Goal: Task Accomplishment & Management: Manage account settings

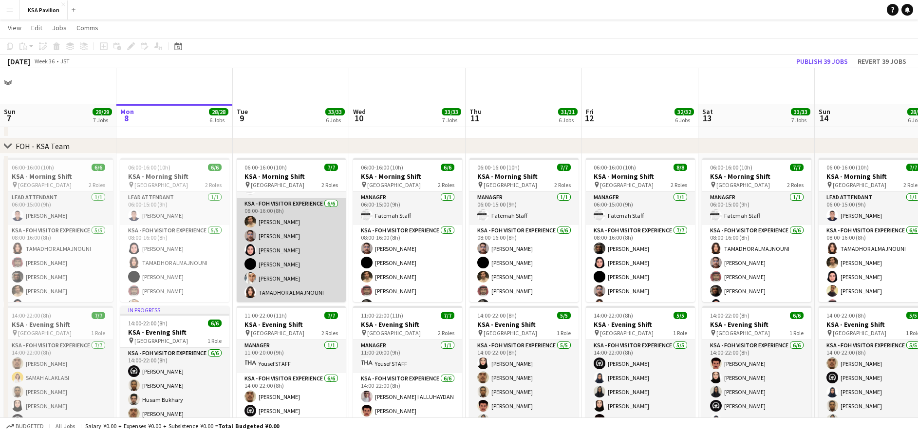
scroll to position [146, 0]
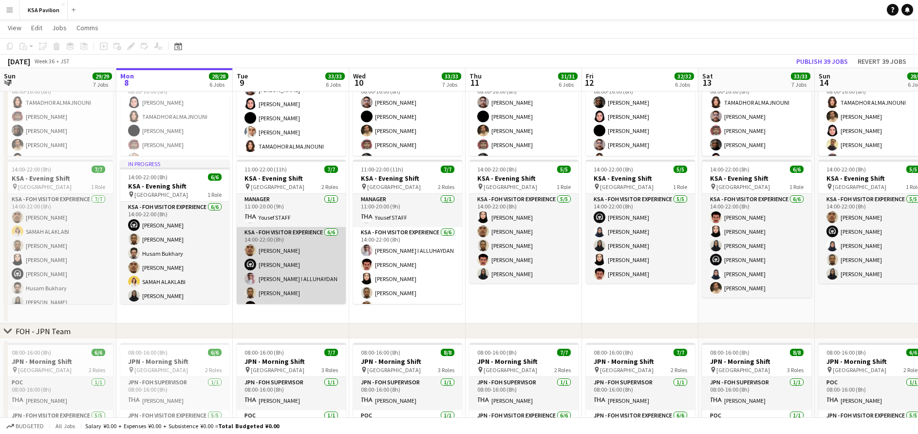
click at [304, 257] on app-card-role "KSA - FOH Visitor Experience [DATE] 14:00-22:00 (8h) [PERSON_NAME] ANAS [PERSON…" at bounding box center [291, 279] width 109 height 104
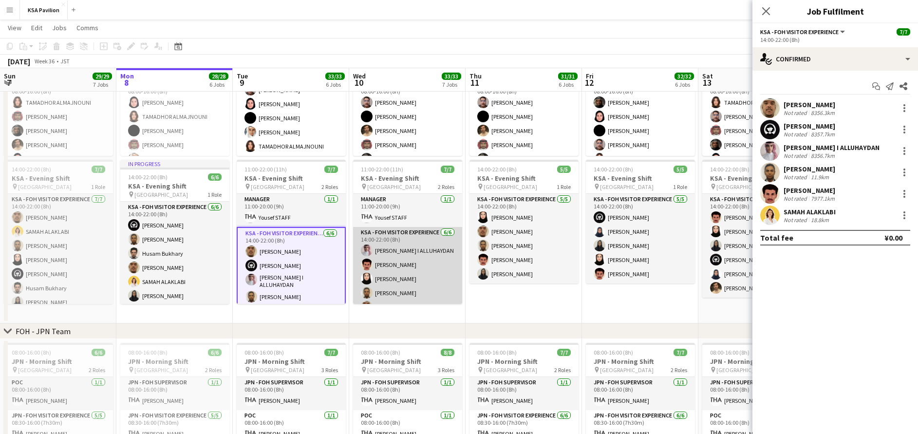
click at [378, 257] on app-card-role "KSA - FOH Visitor Experience [DATE] 14:00-22:00 (8h) [PERSON_NAME]DAN [PERSON_N…" at bounding box center [407, 279] width 109 height 104
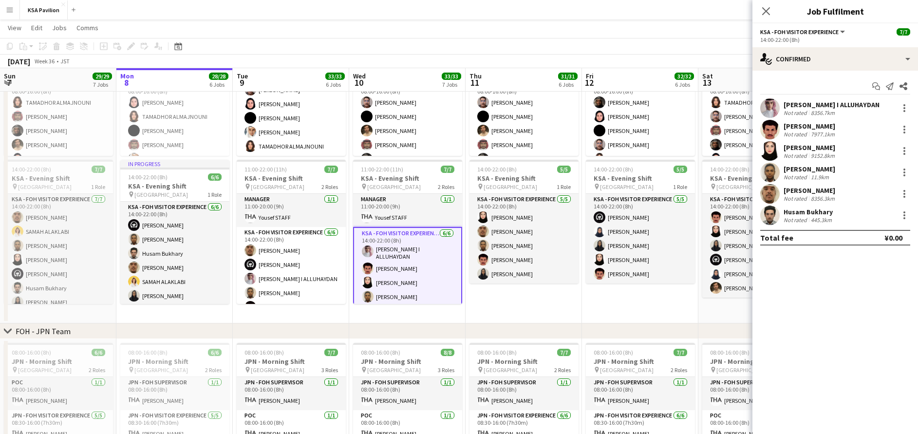
click at [805, 147] on div "[PERSON_NAME]" at bounding box center [810, 147] width 53 height 9
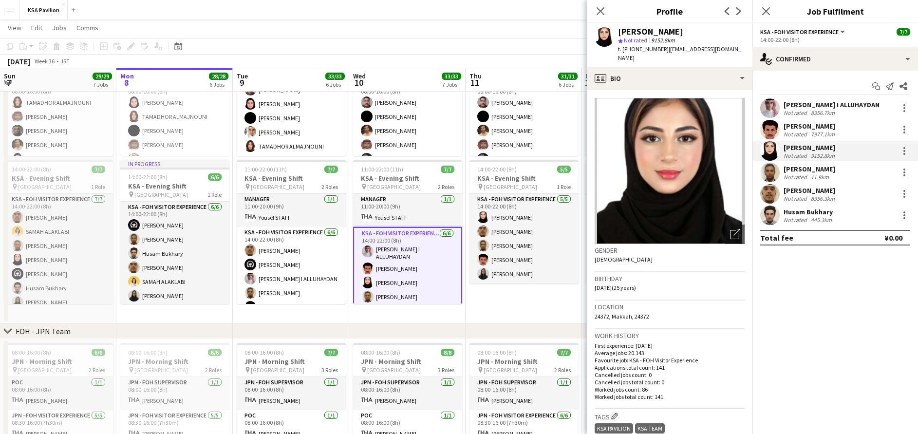
drag, startPoint x: 618, startPoint y: 34, endPoint x: 682, endPoint y: 36, distance: 63.8
click at [682, 36] on div "[PERSON_NAME]" at bounding box center [681, 31] width 127 height 9
copy div "[PERSON_NAME]"
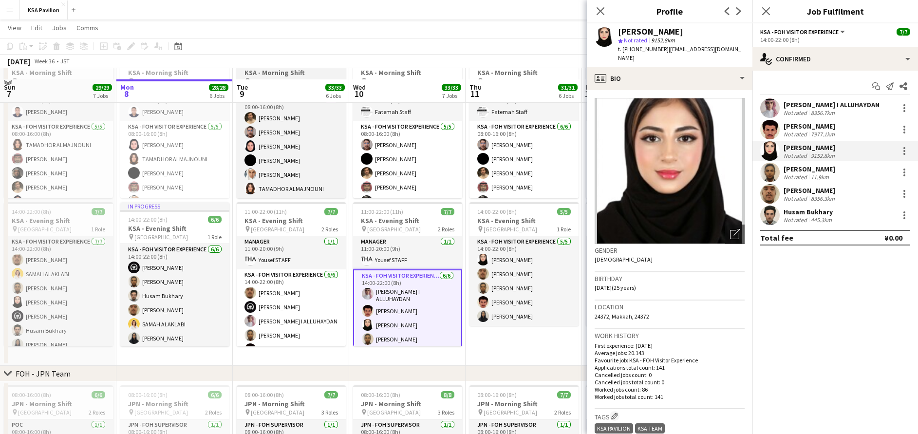
scroll to position [73, 0]
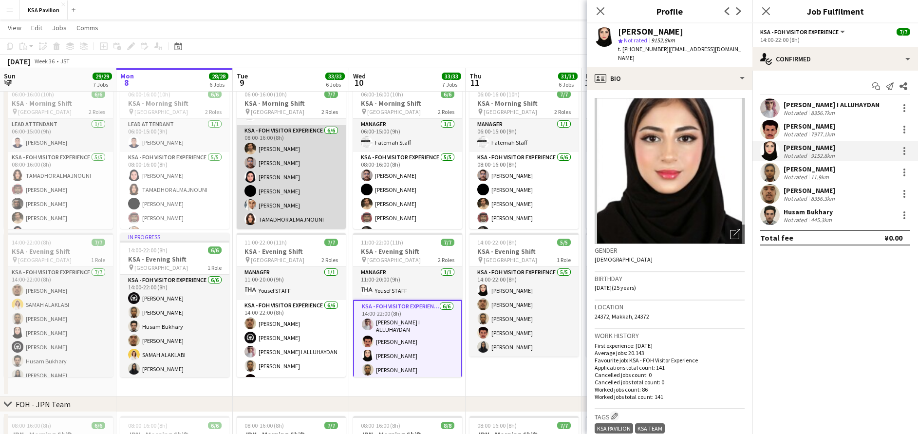
click at [287, 181] on app-card-role "KSA - FOH Visitor Experience [DATE] 08:00-16:00 (8h) [PERSON_NAME]" at bounding box center [291, 177] width 109 height 104
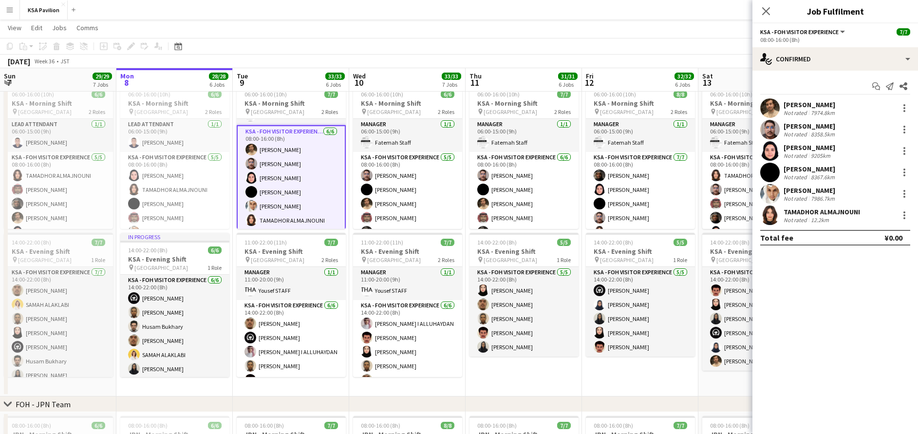
click at [837, 190] on div "[PERSON_NAME]" at bounding box center [810, 190] width 53 height 9
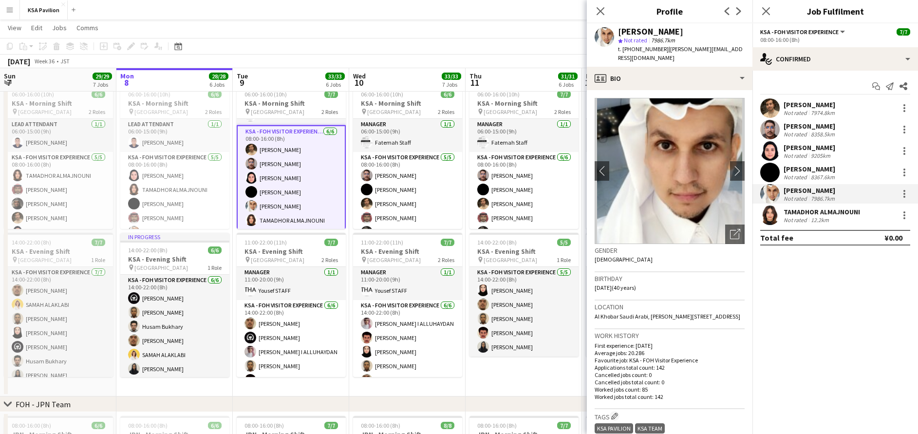
drag, startPoint x: 618, startPoint y: 33, endPoint x: 705, endPoint y: 33, distance: 87.7
click at [705, 33] on div "[PERSON_NAME] star Not rated 7986.7km t. [PHONE_NUMBER] | [PERSON_NAME][EMAIL_A…" at bounding box center [670, 44] width 166 height 43
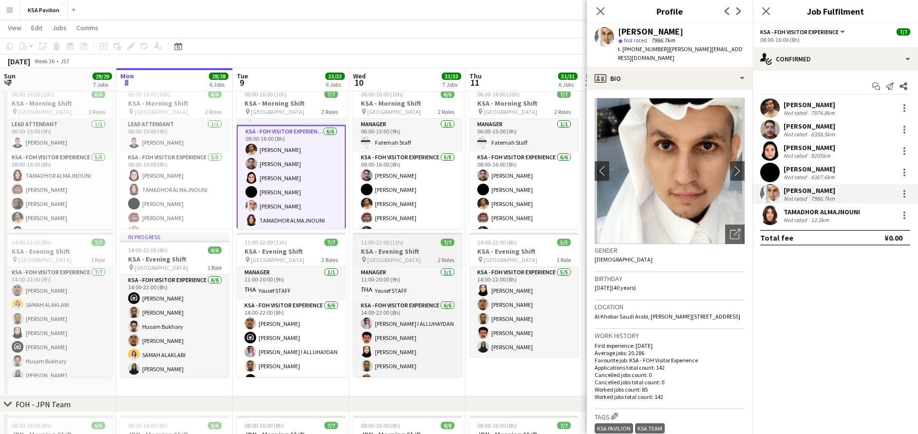
copy div "[PERSON_NAME]"
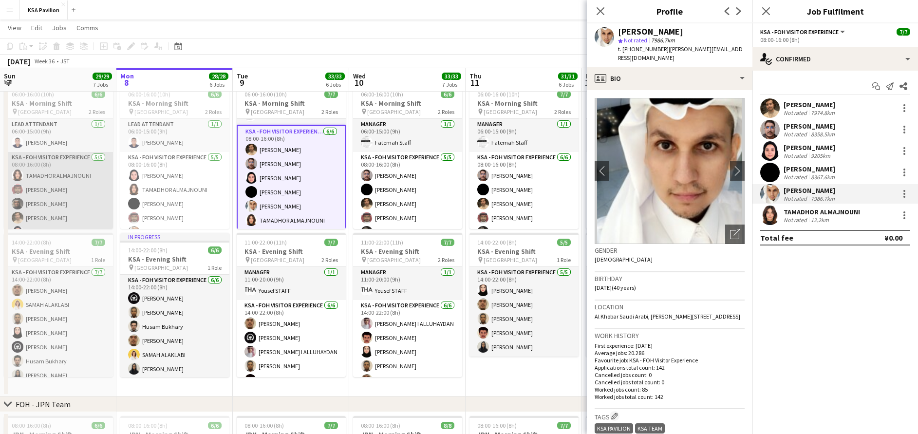
click at [81, 192] on app-card-role "KSA - FOH Visitor Experience [DATE] 08:00-16:00 (8h) [PERSON_NAME]" at bounding box center [58, 197] width 109 height 90
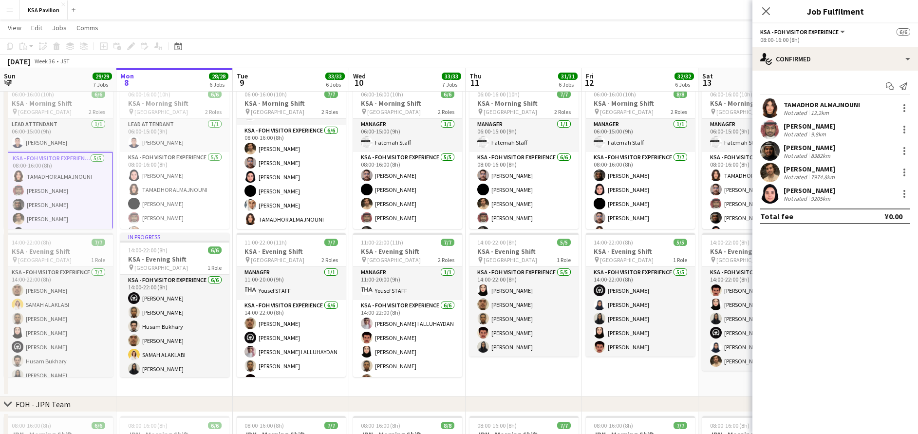
click at [844, 136] on div "[PERSON_NAME] Not rated 9.8km" at bounding box center [835, 129] width 166 height 19
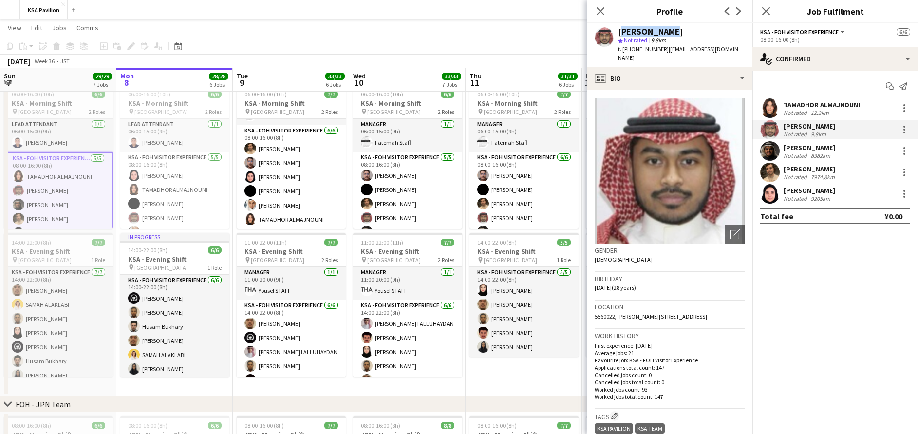
drag, startPoint x: 619, startPoint y: 31, endPoint x: 687, endPoint y: 31, distance: 68.2
click at [687, 31] on div "[PERSON_NAME]" at bounding box center [681, 31] width 127 height 9
copy div "[PERSON_NAME]"
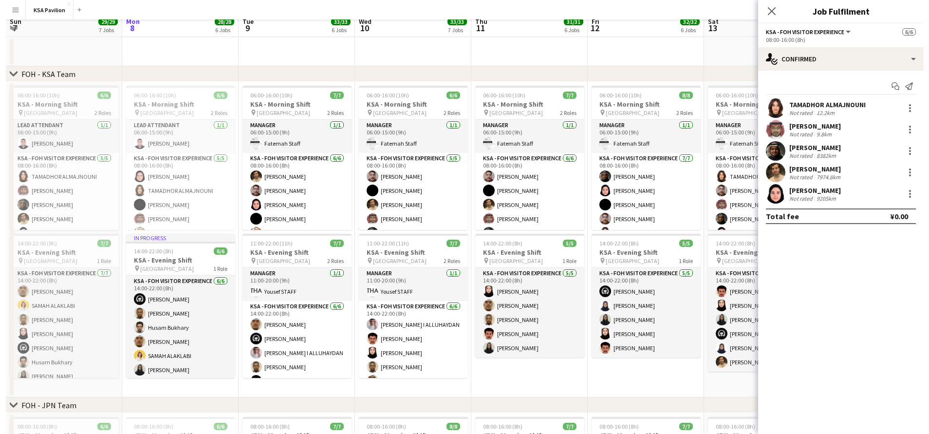
scroll to position [0, 0]
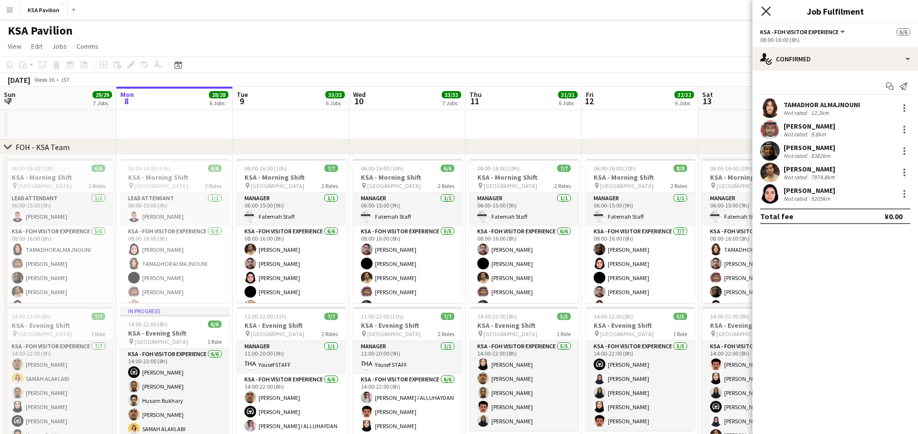
click at [762, 14] on icon "Close pop-in" at bounding box center [765, 10] width 9 height 9
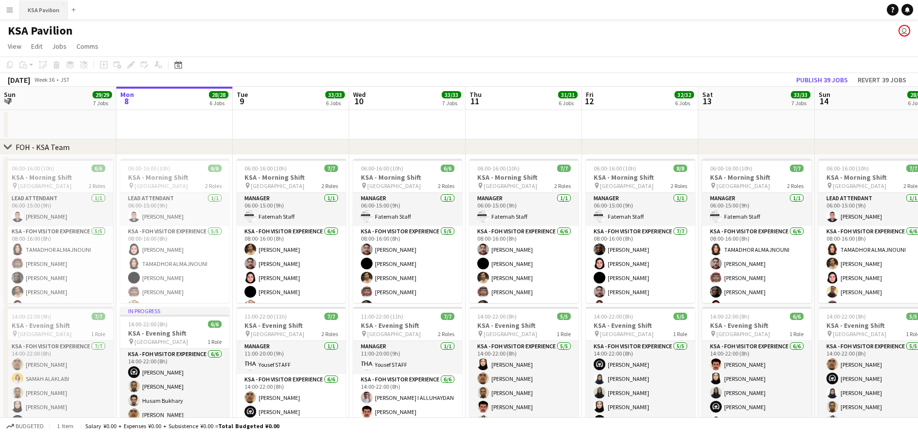
click at [34, 10] on button "KSA Pavilion Close" at bounding box center [44, 9] width 48 height 19
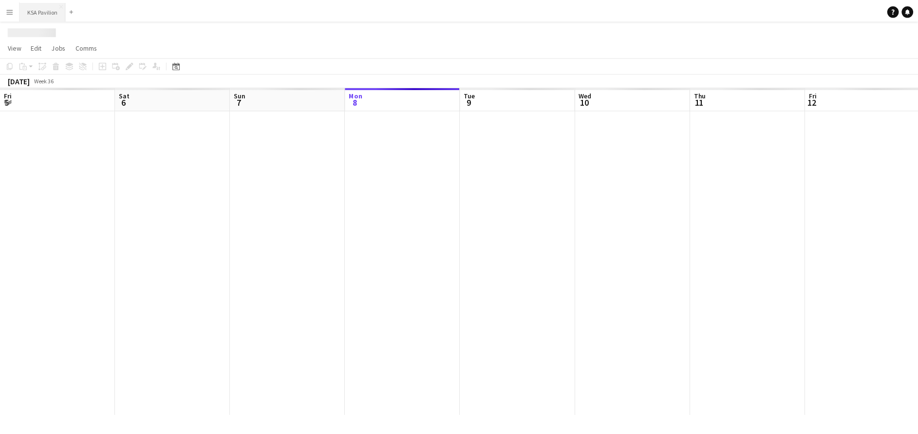
scroll to position [0, 233]
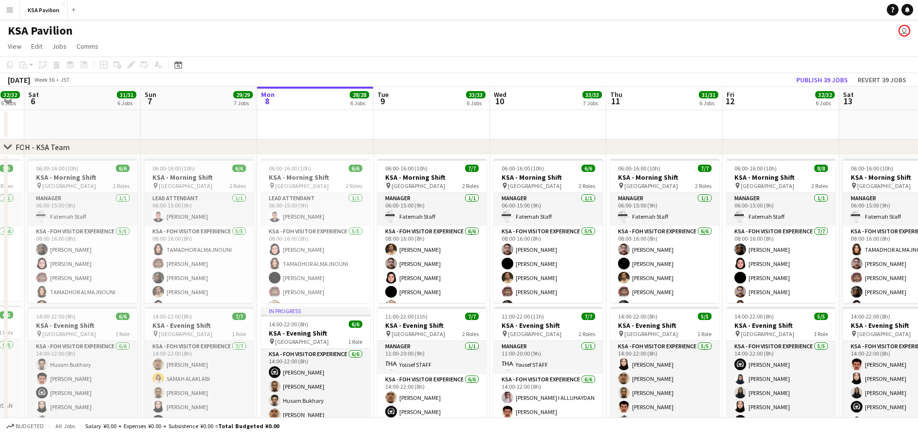
drag, startPoint x: 331, startPoint y: 380, endPoint x: 469, endPoint y: 226, distance: 206.2
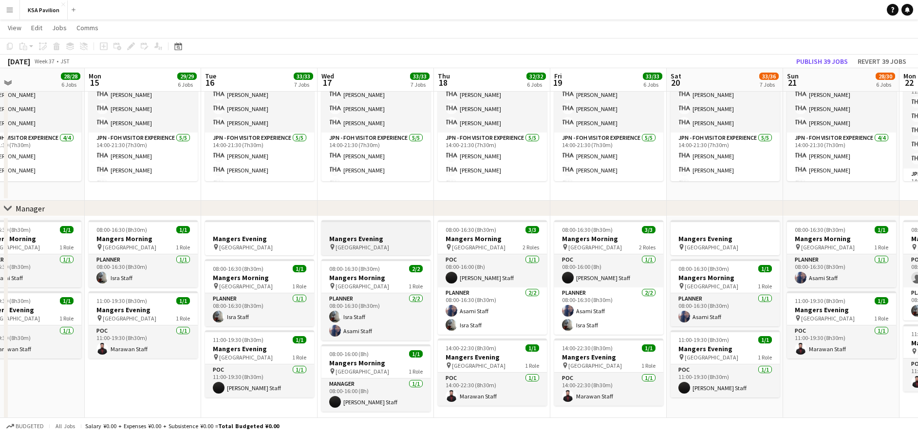
scroll to position [0, 262]
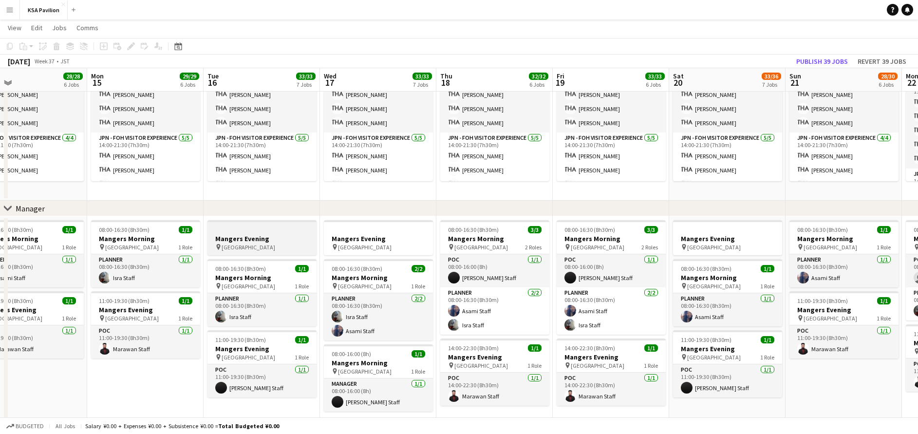
click at [242, 245] on div "pin [GEOGRAPHIC_DATA]" at bounding box center [261, 247] width 109 height 8
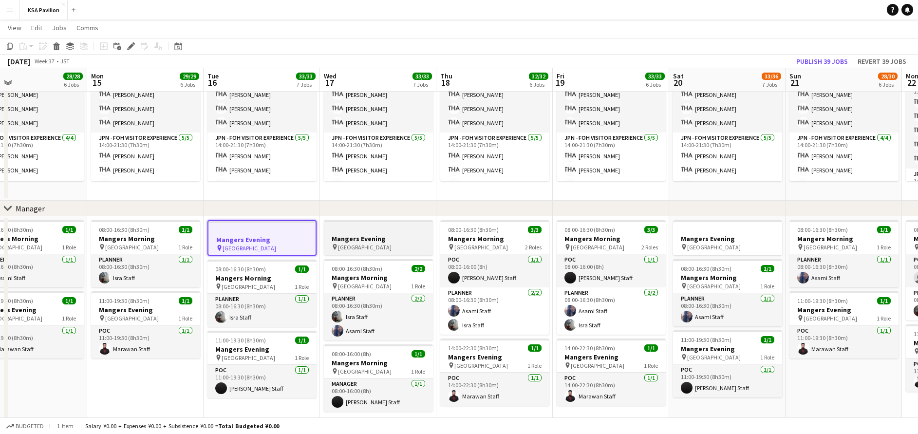
click at [339, 242] on h3 "Mangers Evening" at bounding box center [378, 238] width 109 height 9
click at [59, 47] on icon at bounding box center [56, 47] width 5 height 5
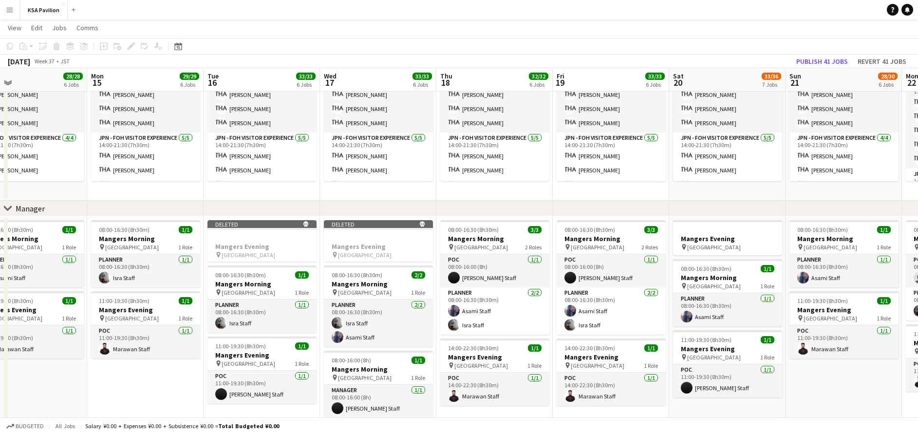
click at [406, 210] on div "chevron-right Manager" at bounding box center [459, 209] width 918 height 16
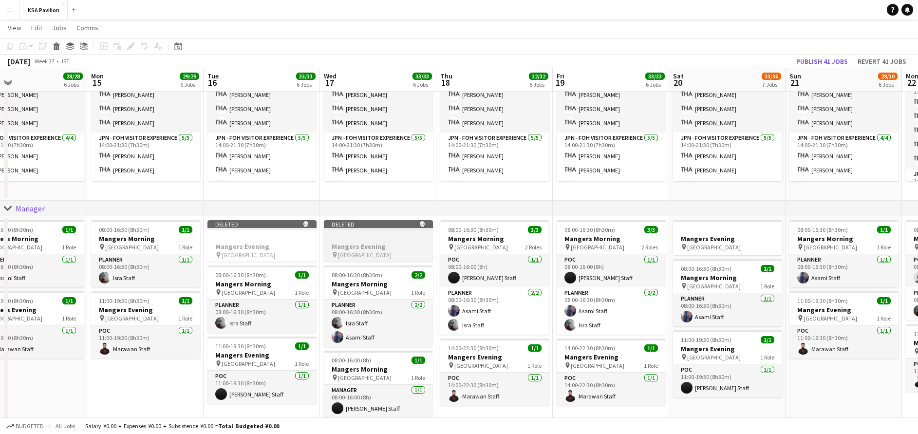
click at [381, 232] on app-job-card "Deleted skull Mangers Evening pin [GEOGRAPHIC_DATA]" at bounding box center [378, 240] width 109 height 41
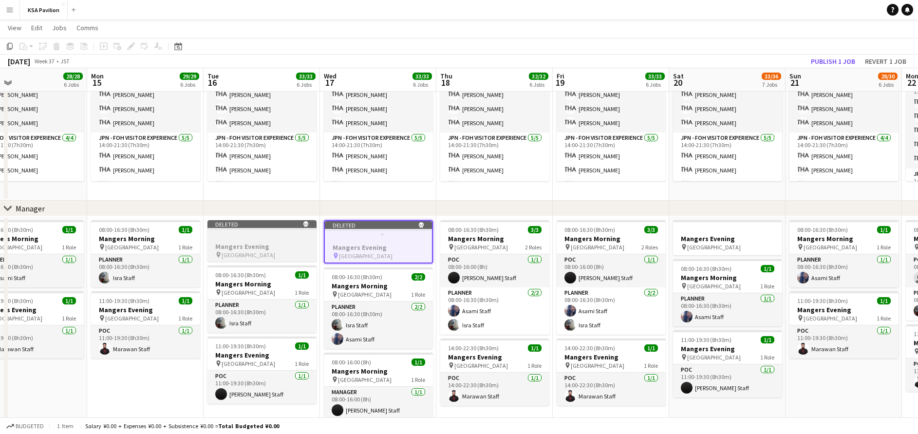
click at [271, 230] on app-job-card "Deleted skull Mangers Evening pin [GEOGRAPHIC_DATA]" at bounding box center [261, 240] width 109 height 41
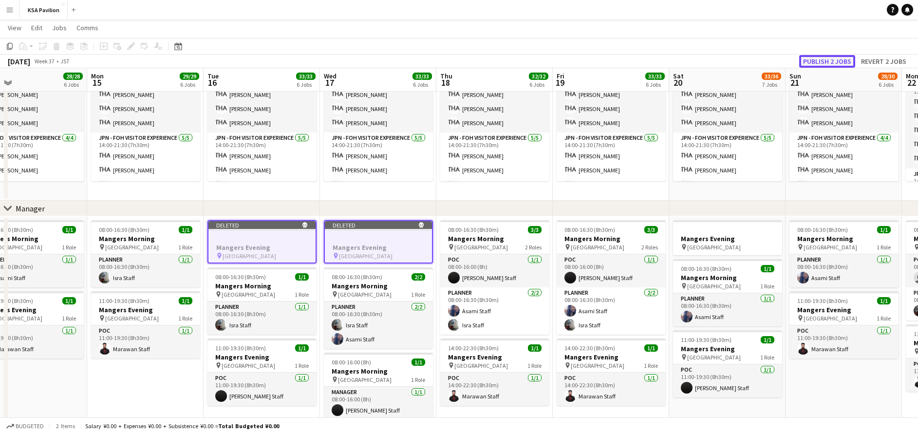
click at [826, 60] on button "Publish 2 jobs" at bounding box center [827, 61] width 56 height 13
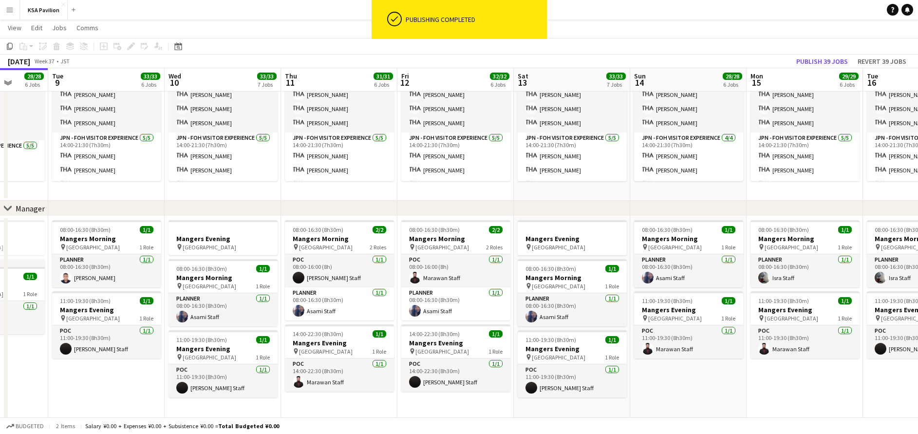
scroll to position [0, 300]
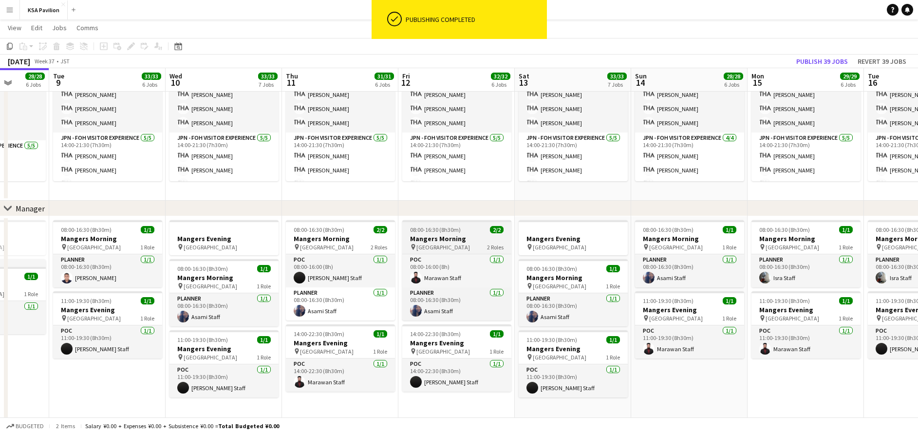
click at [440, 229] on span "08:00-16:30 (8h30m)" at bounding box center [435, 229] width 51 height 7
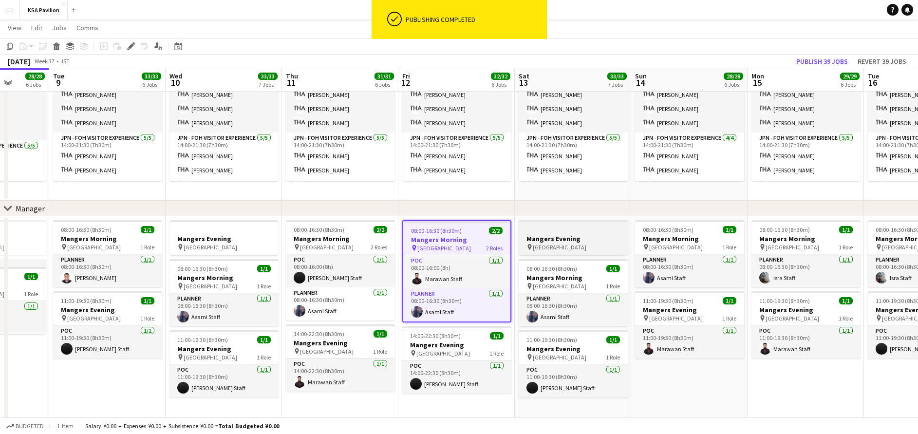
click at [558, 230] on div at bounding box center [573, 229] width 109 height 7
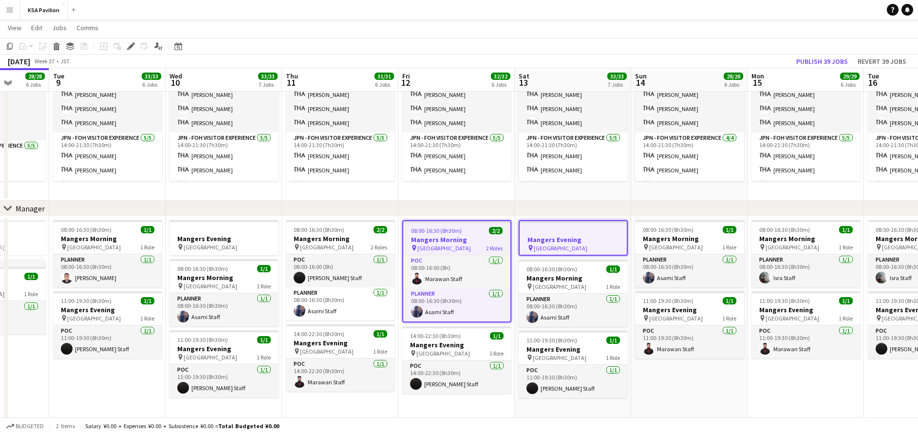
click at [459, 189] on app-date-cell "08:00-16:00 (8h) 7/7 JPN - Morning Shift pin [GEOGRAPHIC_DATA] 2 Roles JPN - FO…" at bounding box center [456, 43] width 116 height 316
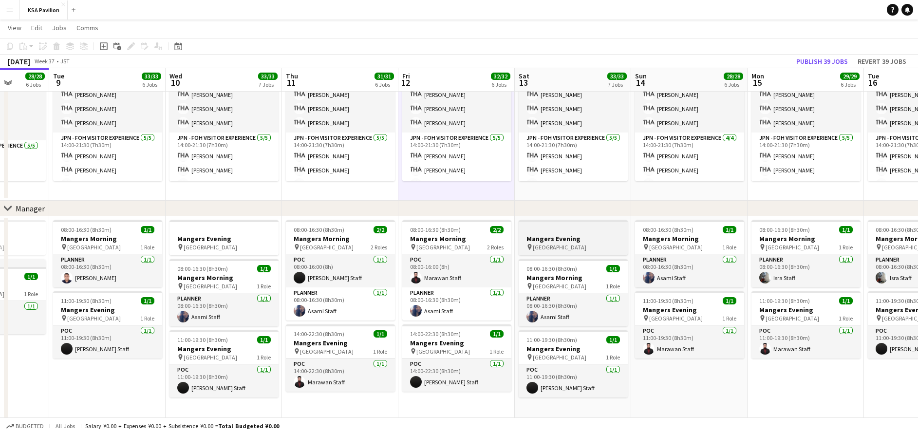
click at [560, 232] on div at bounding box center [573, 229] width 109 height 7
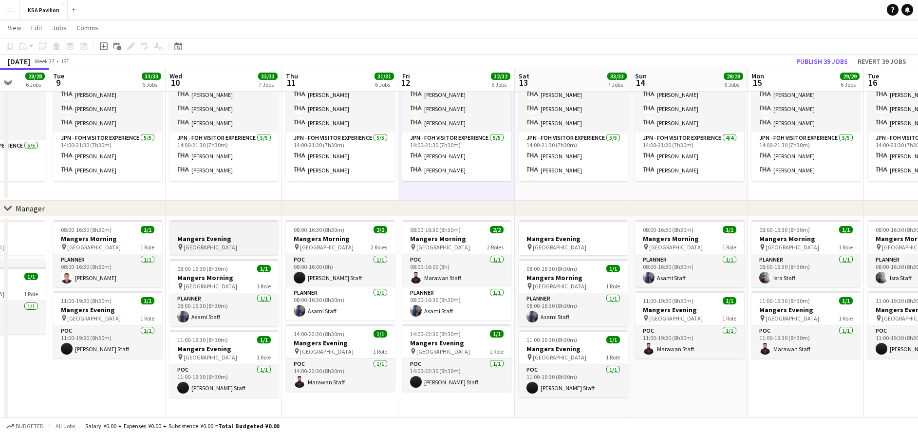
click at [218, 237] on h3 "Mangers Evening" at bounding box center [223, 238] width 109 height 9
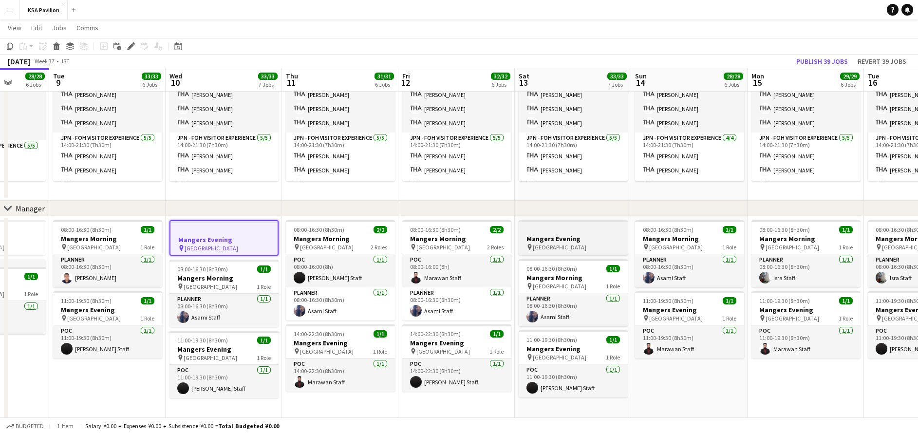
click at [597, 233] on div at bounding box center [573, 229] width 109 height 7
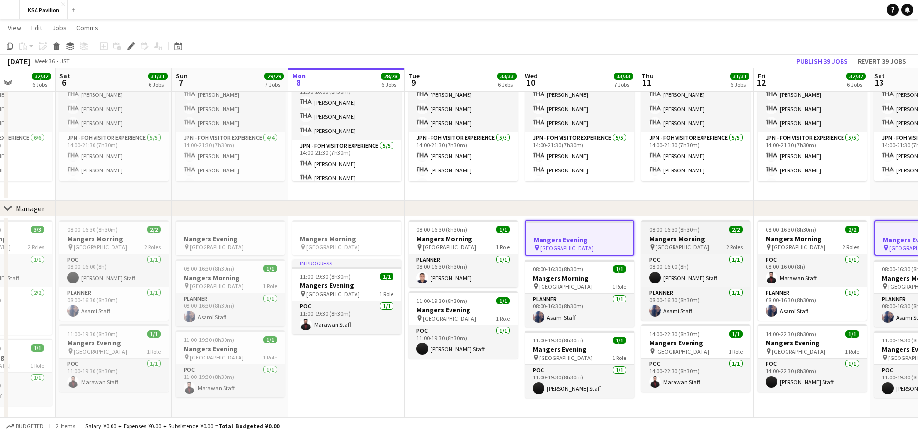
scroll to position [0, 290]
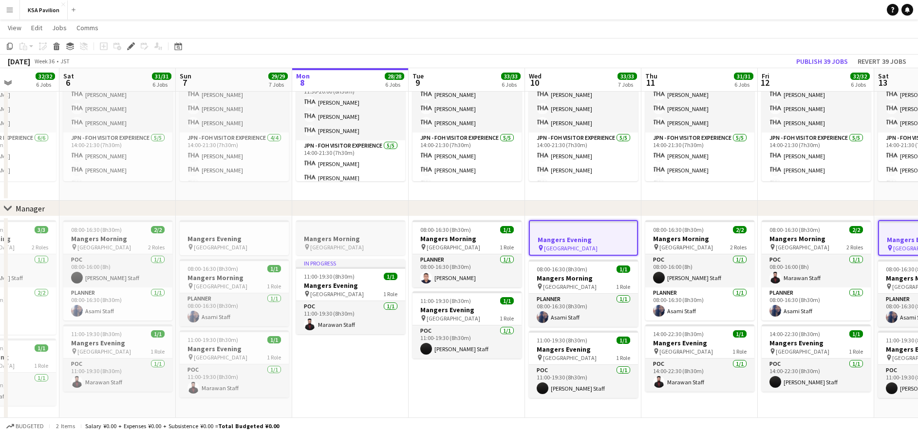
click at [350, 236] on h3 "Mangers Morning" at bounding box center [350, 238] width 109 height 9
click at [220, 236] on h3 "Mangers Evening" at bounding box center [234, 238] width 109 height 9
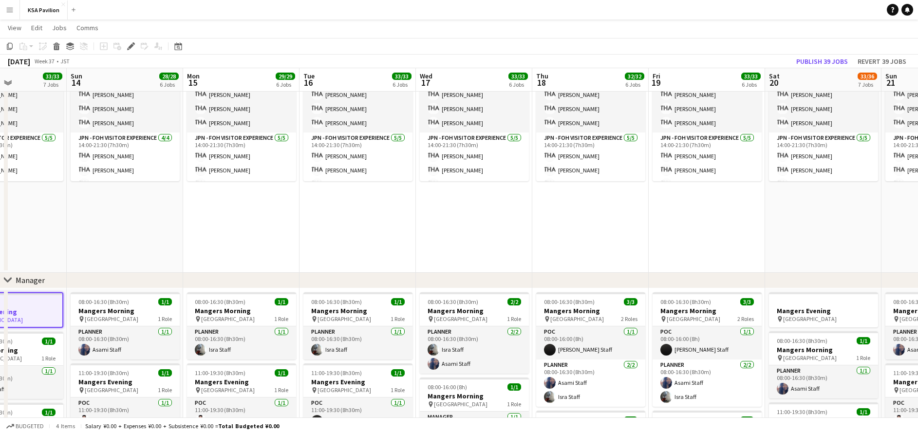
scroll to position [0, 284]
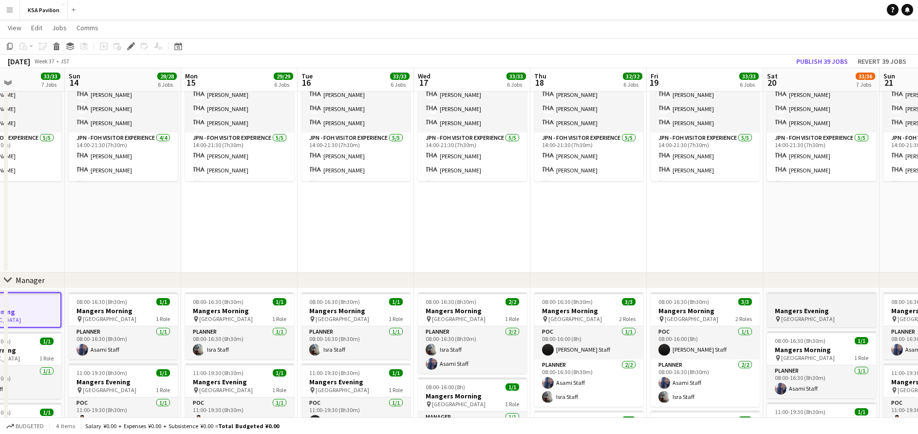
click at [804, 304] on div at bounding box center [821, 301] width 109 height 7
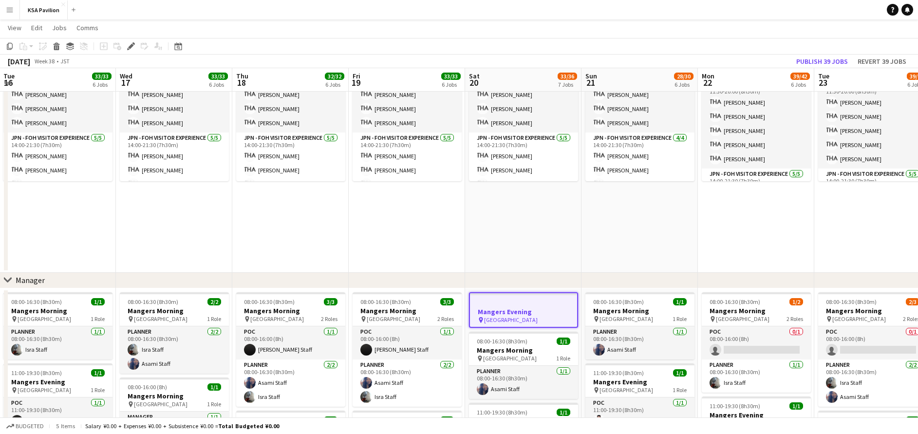
scroll to position [0, 223]
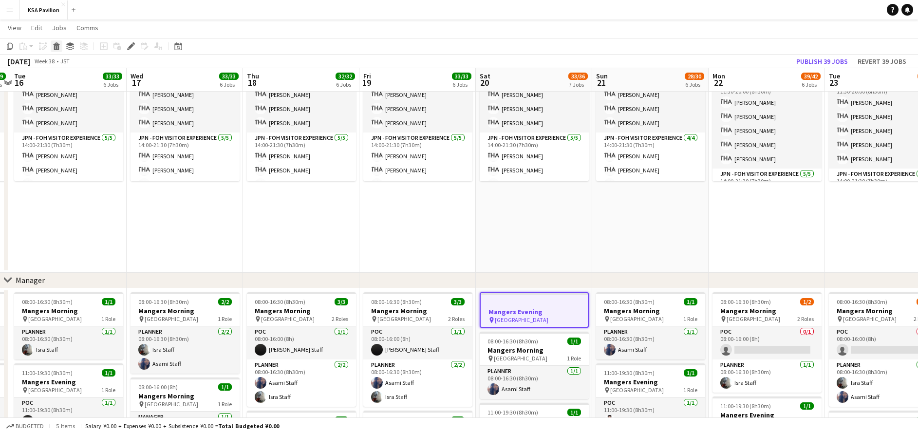
click at [58, 46] on icon at bounding box center [56, 47] width 5 height 5
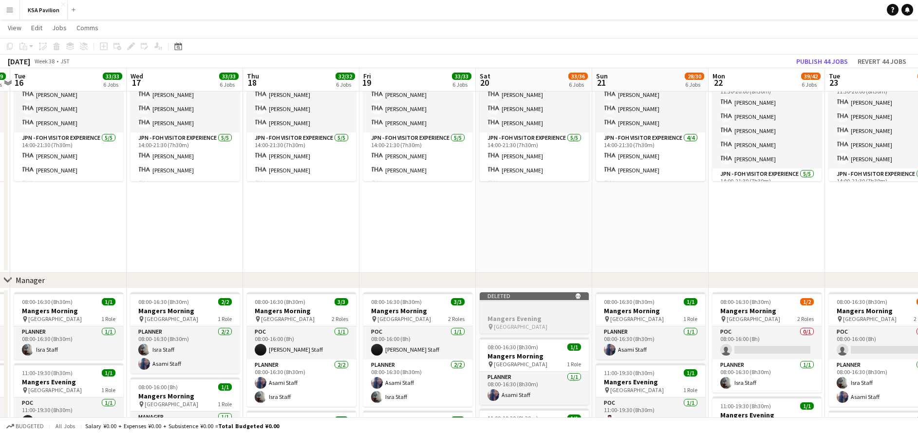
click at [532, 303] on app-job-card "Deleted skull Mangers Evening pin [GEOGRAPHIC_DATA]" at bounding box center [534, 312] width 109 height 41
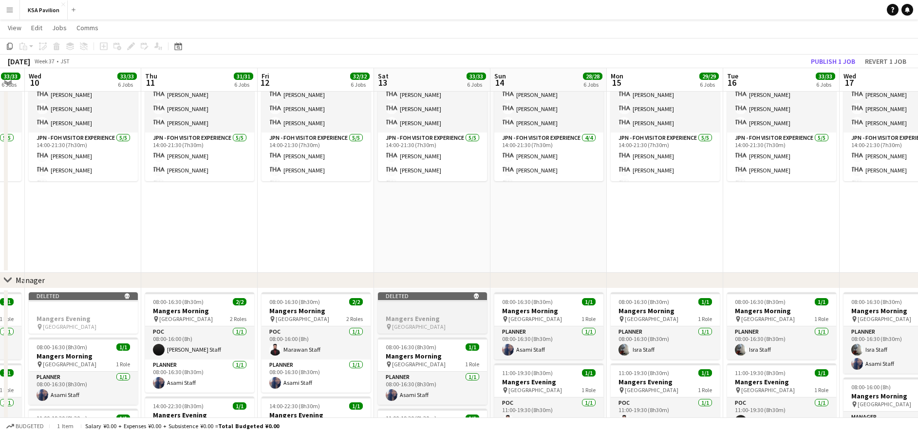
scroll to position [0, 196]
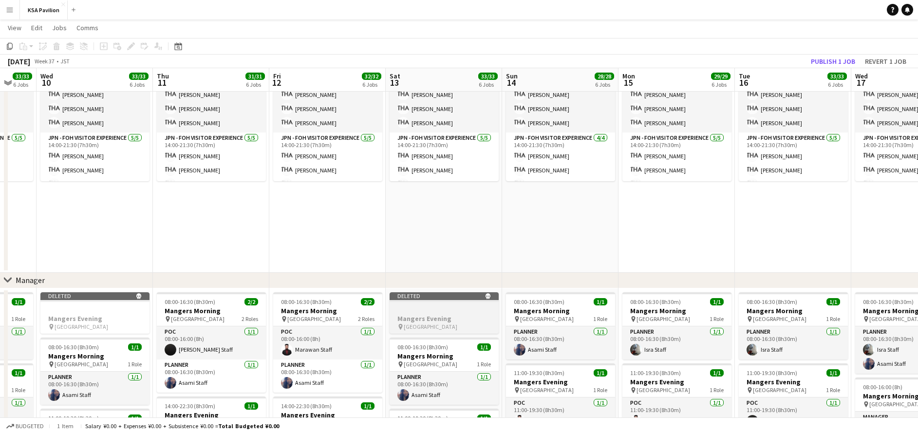
click at [407, 300] on div "Deleted skull" at bounding box center [444, 296] width 109 height 8
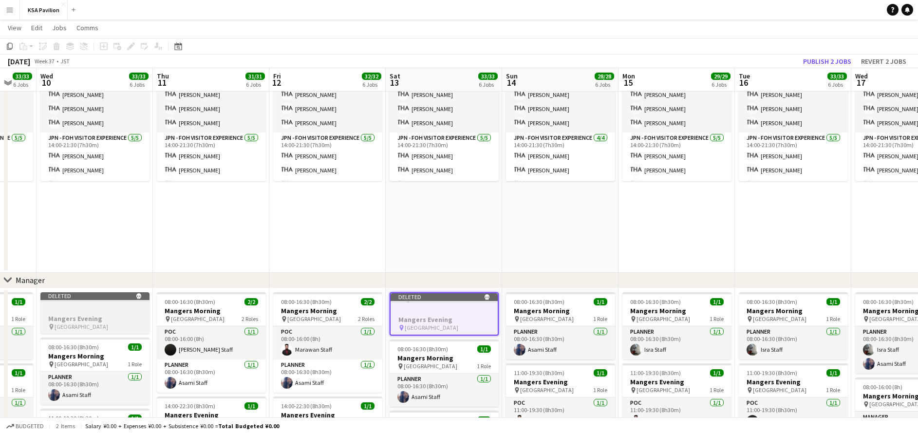
click at [120, 294] on div "Deleted skull" at bounding box center [94, 296] width 109 height 8
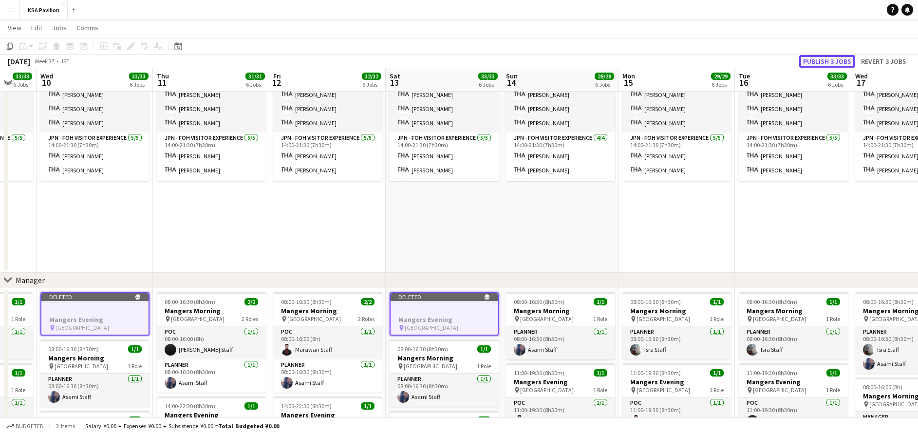
click at [824, 58] on button "Publish 3 jobs" at bounding box center [827, 61] width 56 height 13
